Goal: Find specific page/section: Find specific page/section

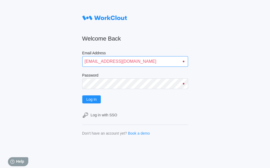
type input "[EMAIL_ADDRESS][DOMAIN_NAME]"
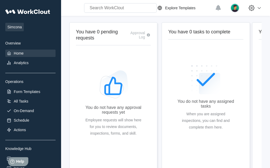
scroll to position [33, 0]
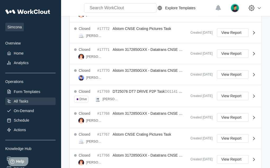
scroll to position [209, 0]
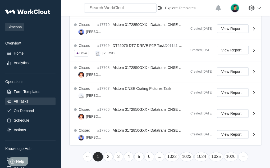
click at [230, 154] on link "1026" at bounding box center [231, 157] width 14 height 10
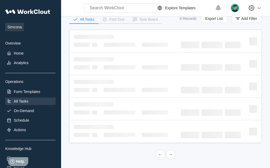
scroll to position [0, 0]
